Goal: Navigation & Orientation: Find specific page/section

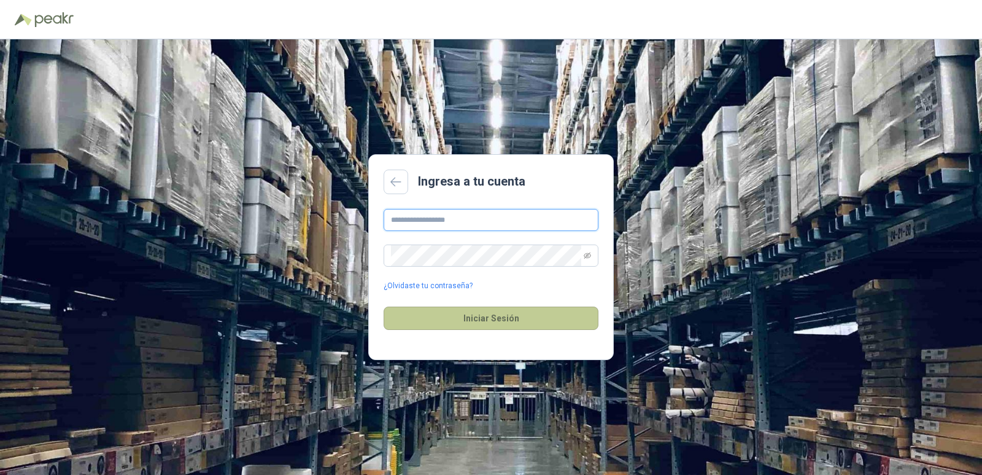
type input "**********"
click at [492, 323] on button "Iniciar Sesión" at bounding box center [491, 317] width 215 height 23
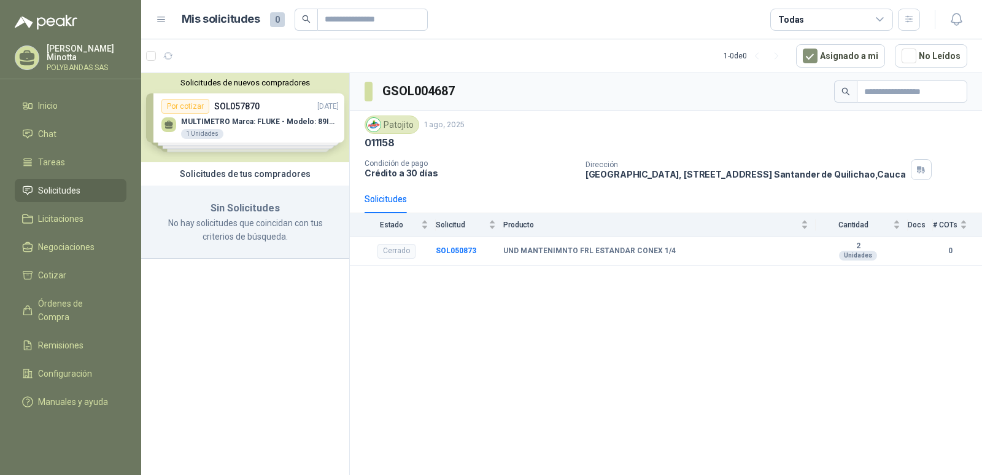
click at [288, 174] on div "Solicitudes de tus compradores" at bounding box center [245, 173] width 208 height 23
click at [237, 79] on button "Solicitudes de nuevos compradores" at bounding box center [245, 82] width 198 height 9
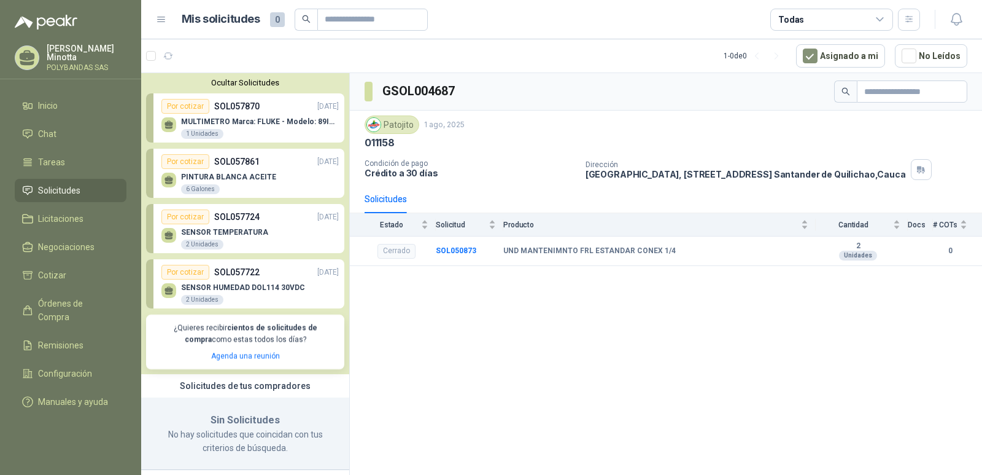
click at [239, 82] on button "Ocultar Solicitudes" at bounding box center [245, 82] width 198 height 9
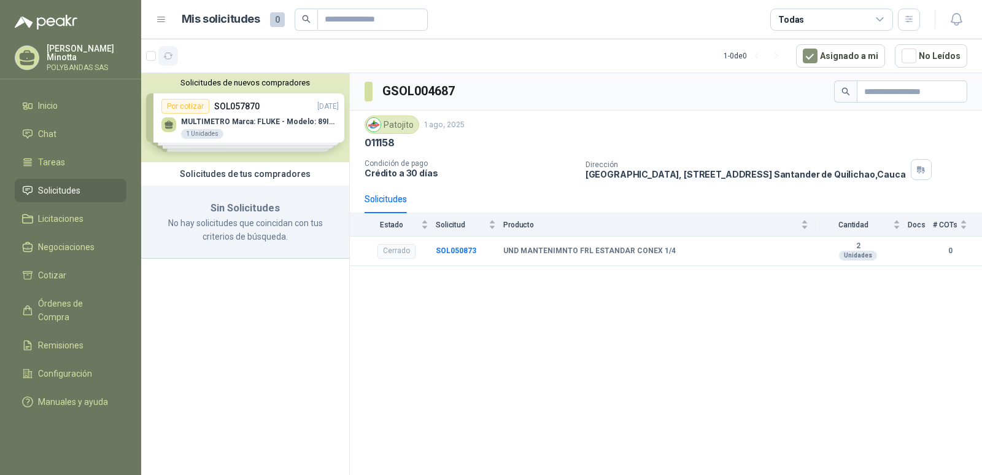
click at [168, 60] on icon "button" at bounding box center [168, 56] width 10 height 10
click at [68, 108] on li "Inicio" at bounding box center [70, 106] width 97 height 14
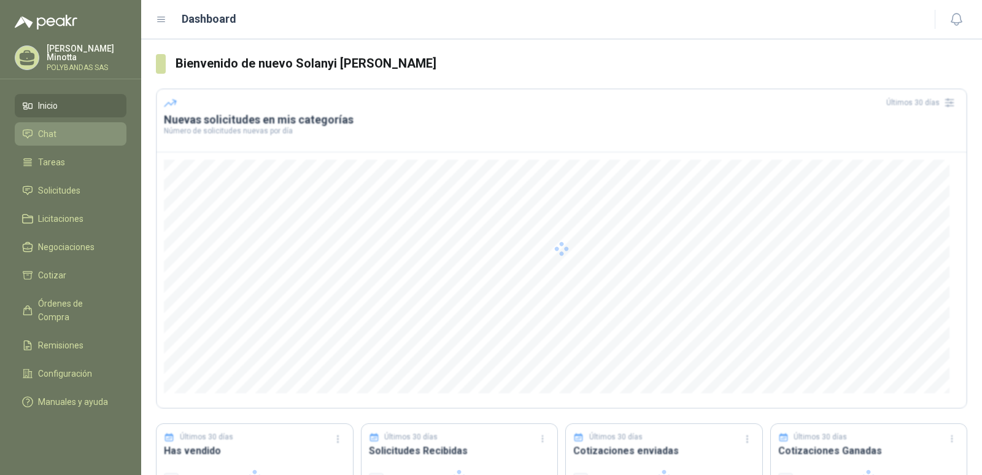
click at [68, 126] on link "Chat" at bounding box center [71, 133] width 112 height 23
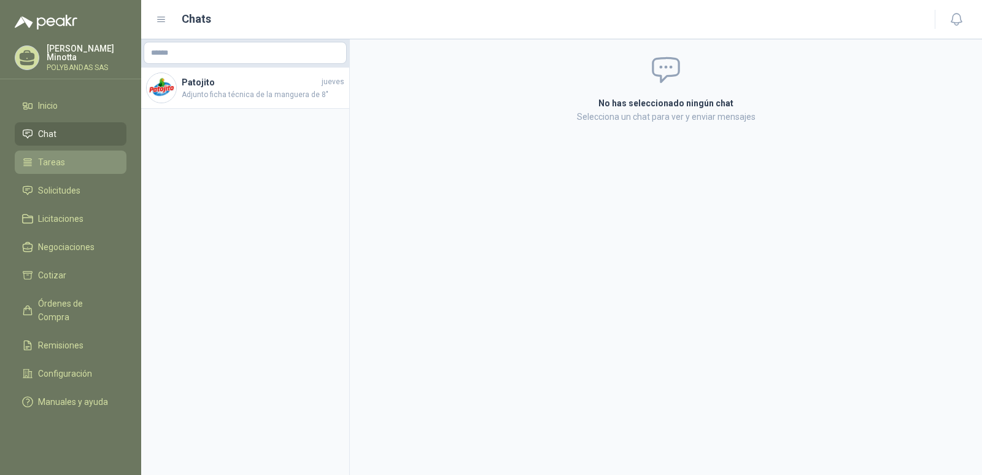
click at [66, 155] on link "Tareas" at bounding box center [71, 161] width 112 height 23
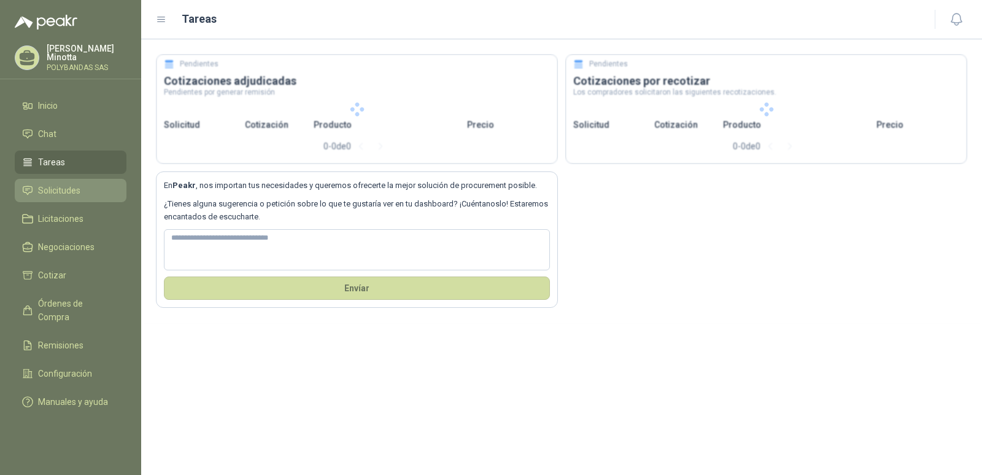
click at [71, 190] on span "Solicitudes" at bounding box center [59, 191] width 42 height 14
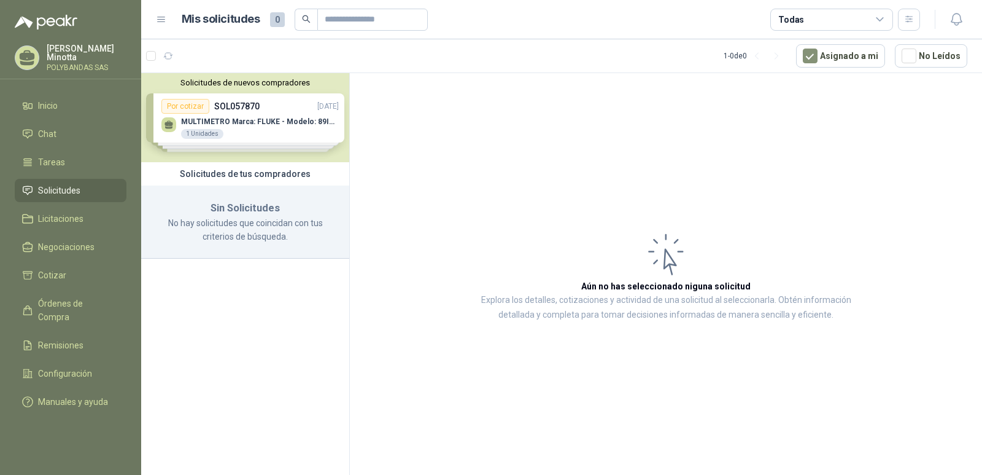
click at [80, 62] on div "[PERSON_NAME] [PERSON_NAME] SAS" at bounding box center [87, 57] width 80 height 27
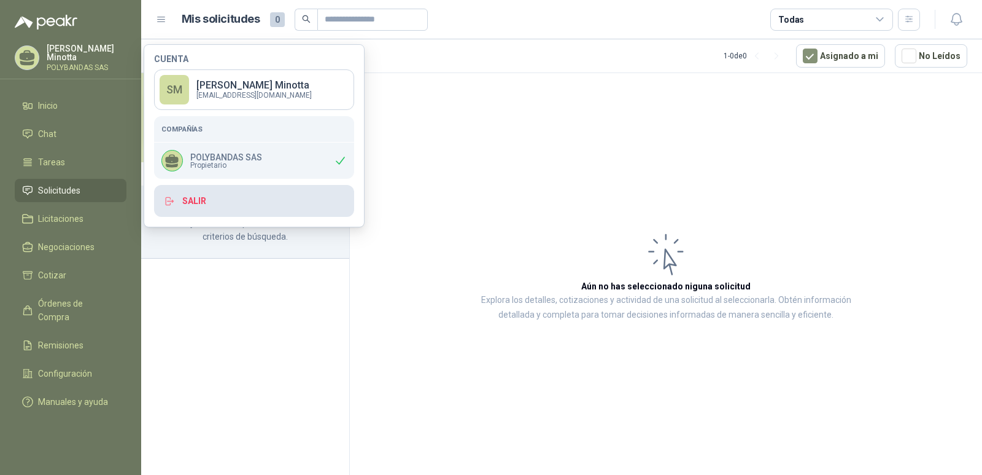
click at [193, 201] on button "Salir" at bounding box center [254, 201] width 200 height 32
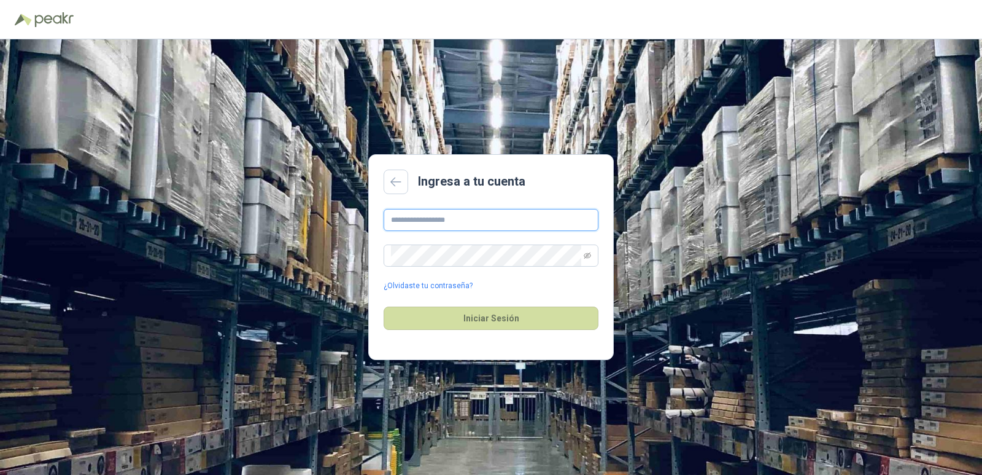
type input "**********"
